Goal: Navigation & Orientation: Go to known website

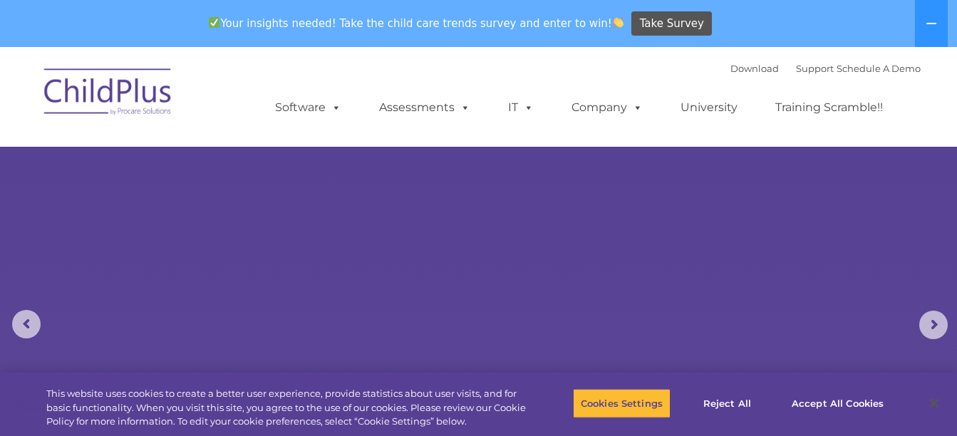
select select "MEDIUM"
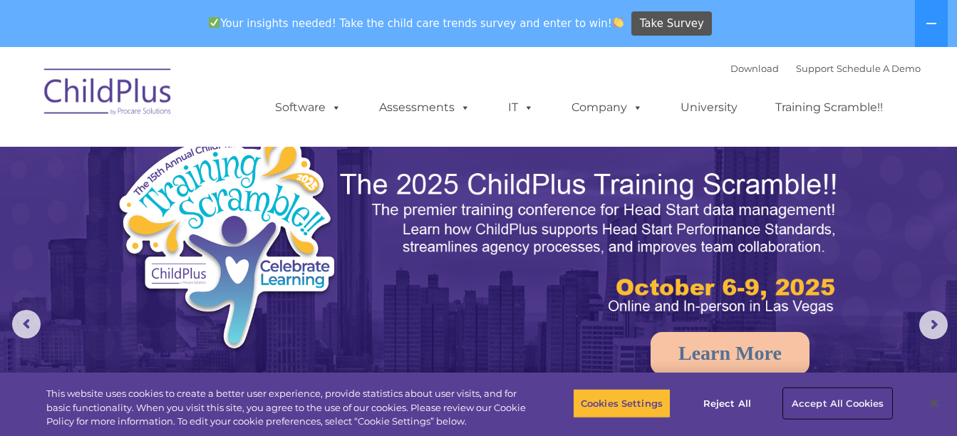
click at [813, 399] on button "Accept All Cookies" at bounding box center [838, 403] width 108 height 30
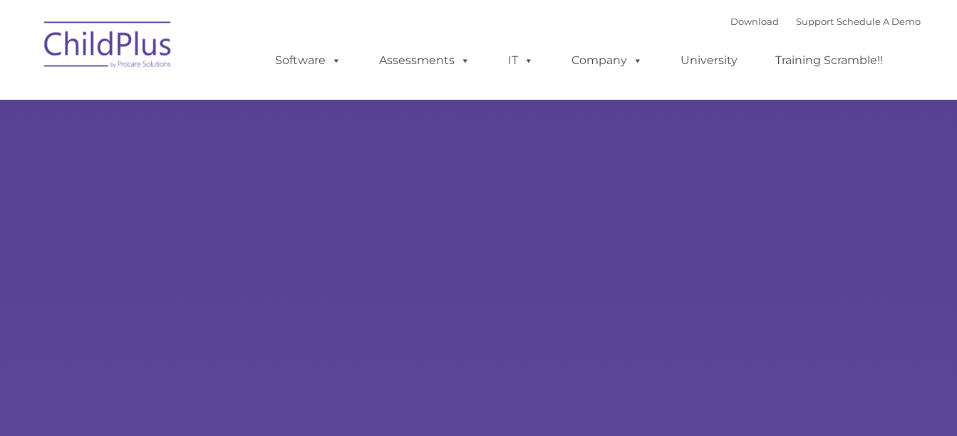
type input ""
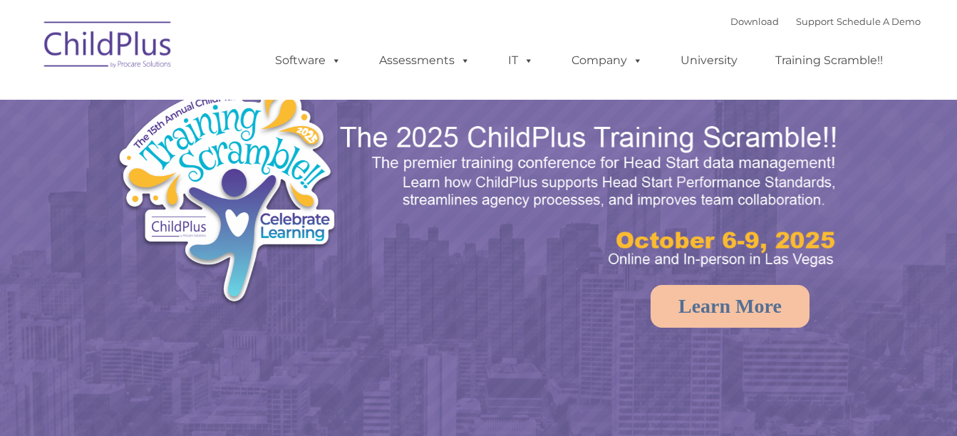
select select "MEDIUM"
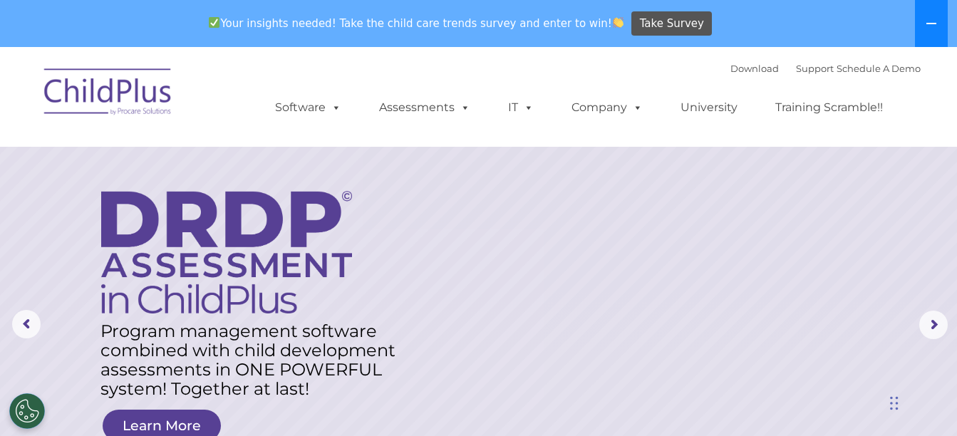
click at [927, 25] on icon at bounding box center [930, 23] width 11 height 11
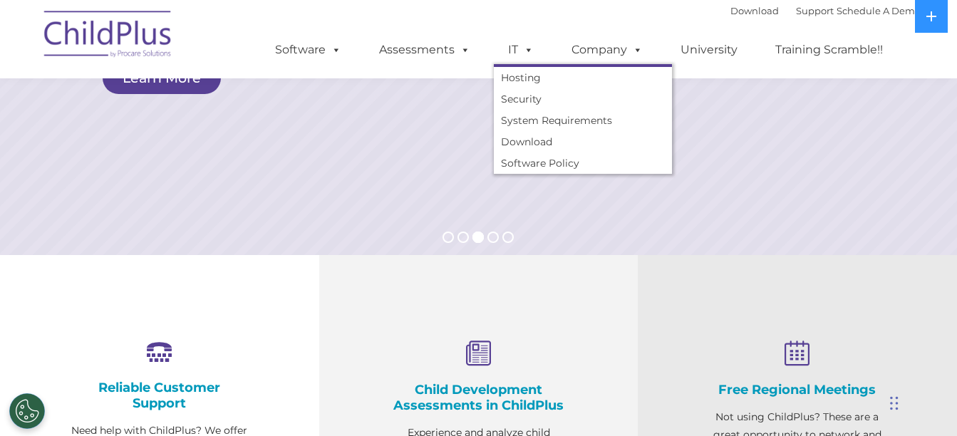
scroll to position [302, 0]
